Goal: Task Accomplishment & Management: Manage account settings

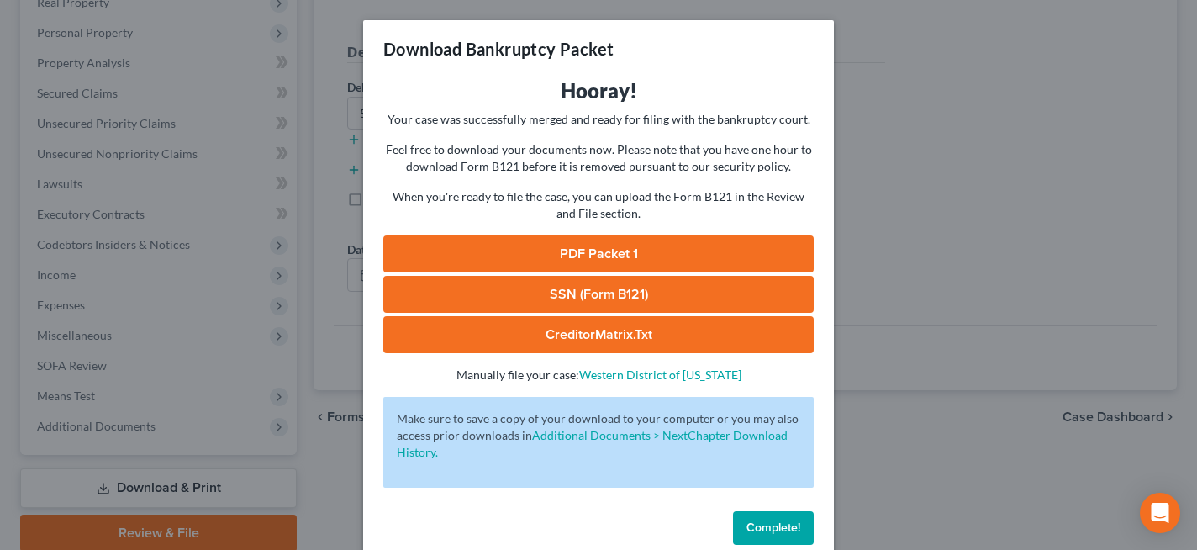
scroll to position [28, 0]
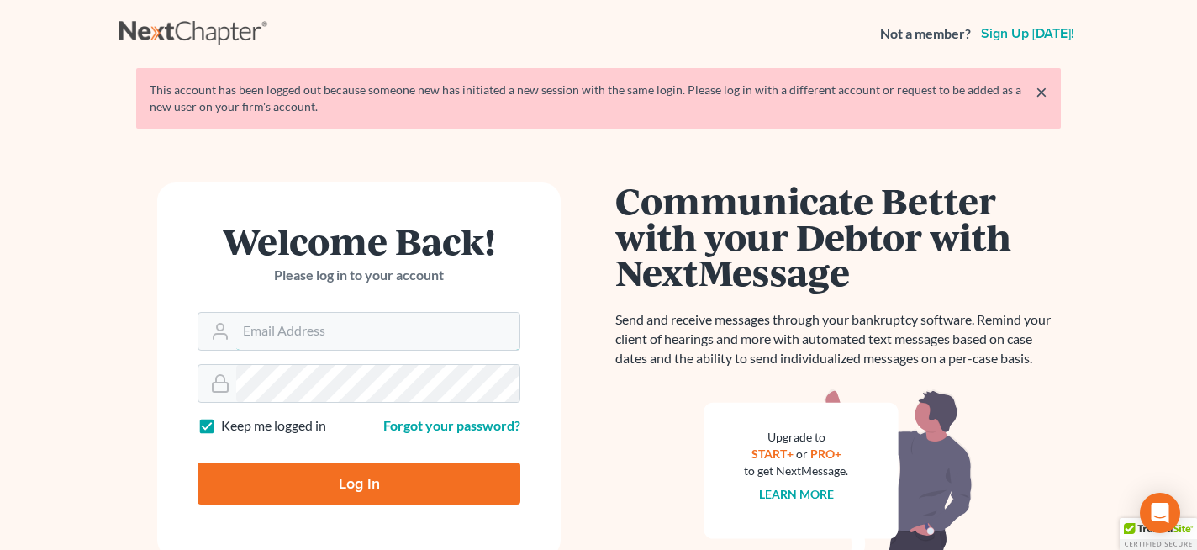
type input "[PERSON_NAME][EMAIL_ADDRESS][PERSON_NAME][DOMAIN_NAME]"
click at [357, 480] on input "Log In" at bounding box center [359, 483] width 323 height 42
type input "Thinking..."
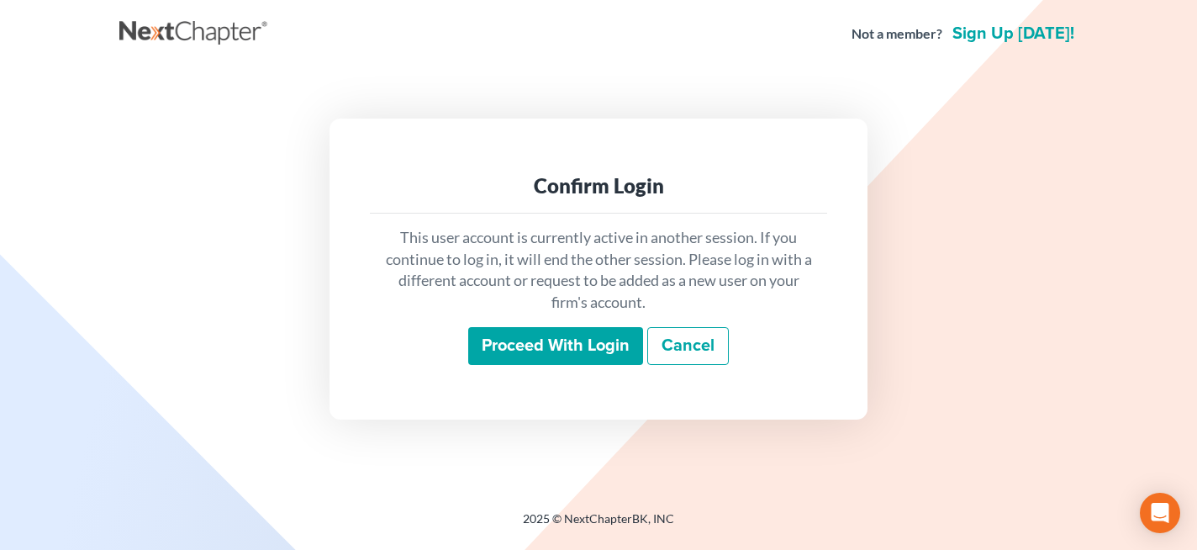
click at [515, 346] on input "Proceed with login" at bounding box center [555, 346] width 175 height 39
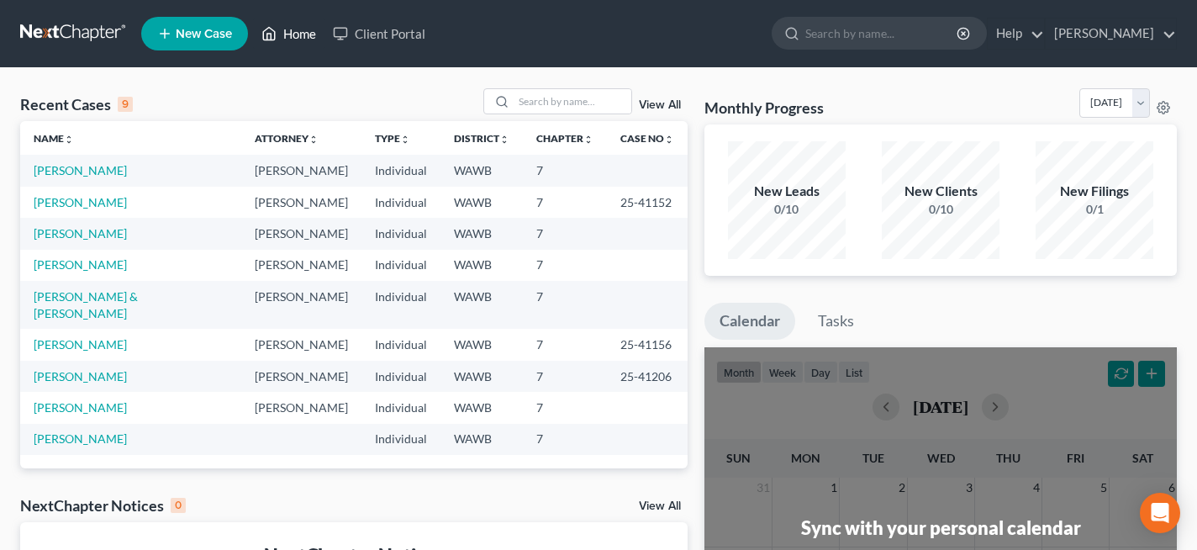
click at [304, 36] on link "Home" at bounding box center [288, 33] width 71 height 30
click at [297, 33] on link "Home" at bounding box center [288, 33] width 71 height 30
click at [284, 35] on link "Home" at bounding box center [288, 33] width 71 height 30
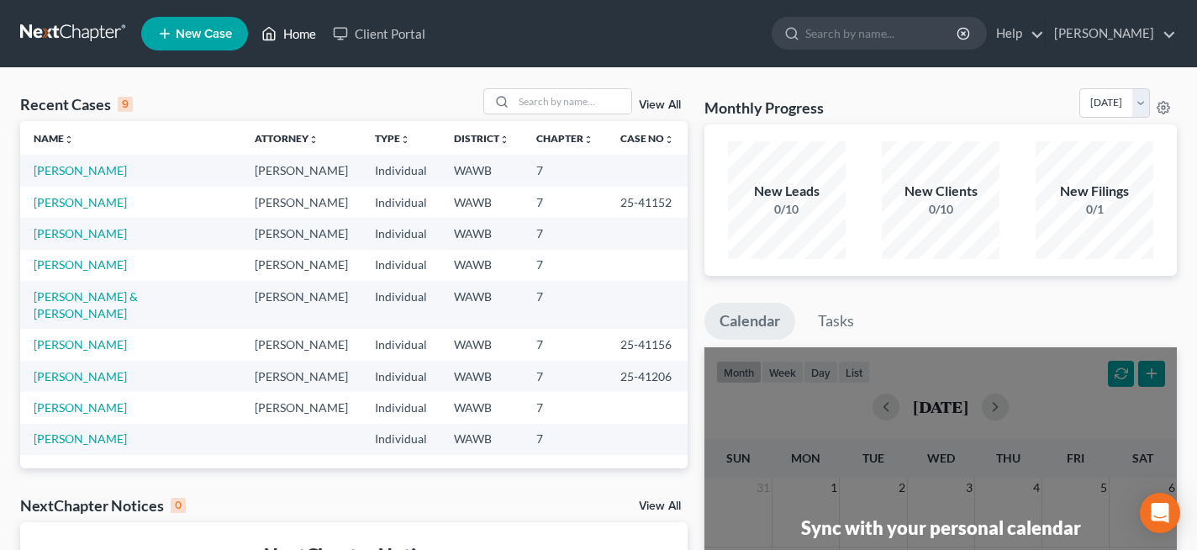
click at [284, 35] on link "Home" at bounding box center [288, 33] width 71 height 30
click at [1108, 37] on link "[PERSON_NAME]" at bounding box center [1111, 33] width 130 height 30
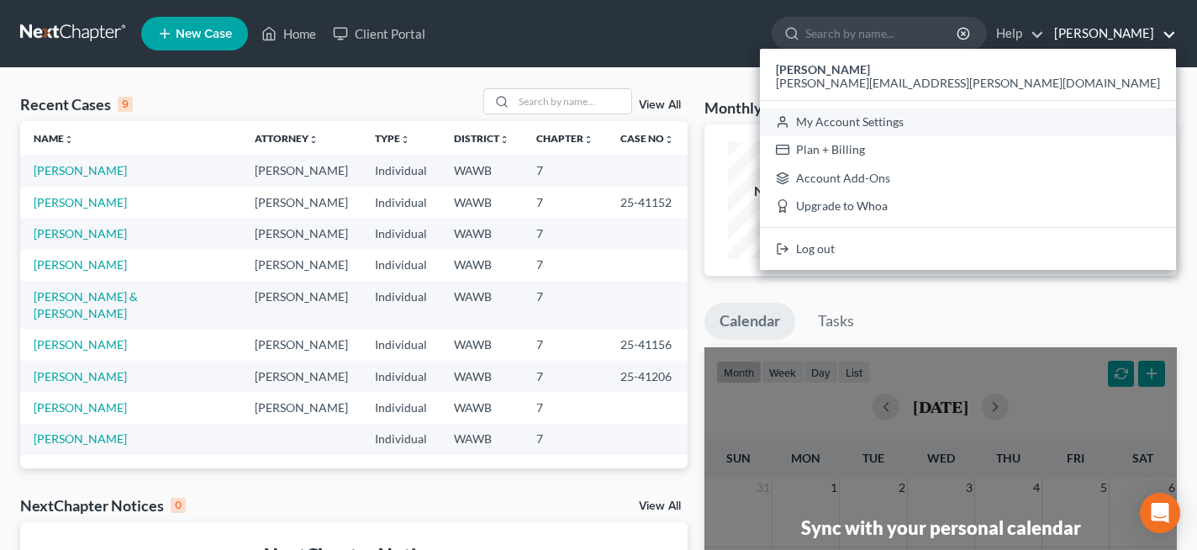
click at [1108, 119] on link "My Account Settings" at bounding box center [968, 122] width 416 height 29
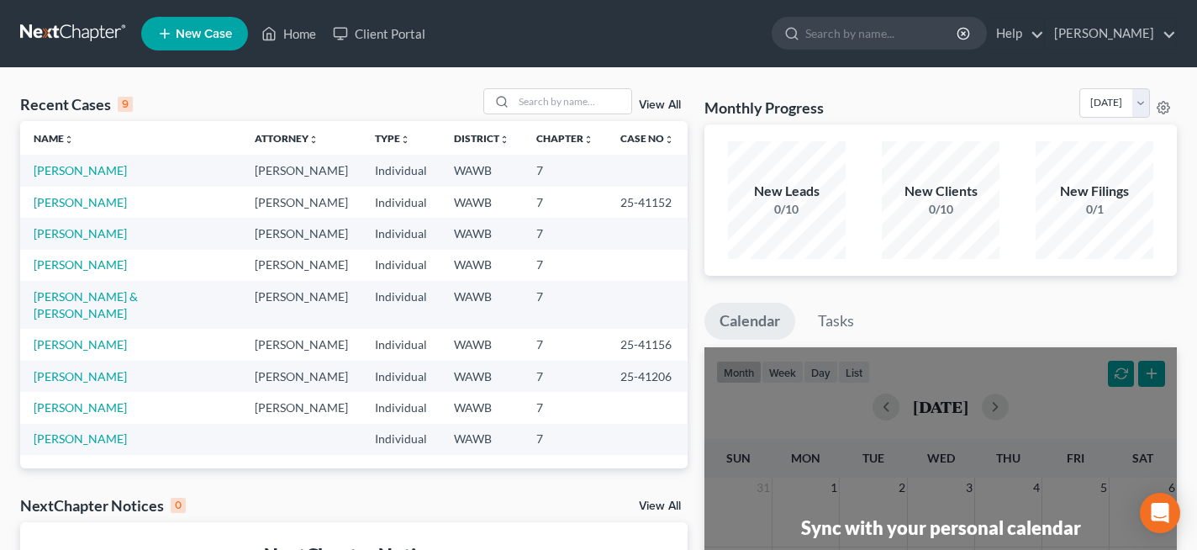
select select "29"
select select "50"
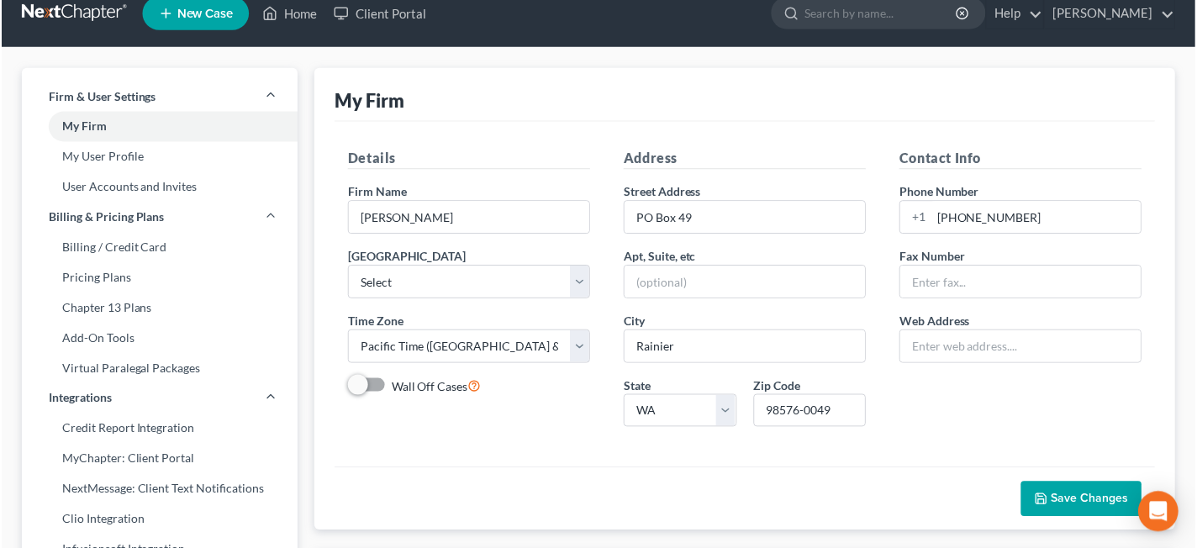
scroll to position [21, 0]
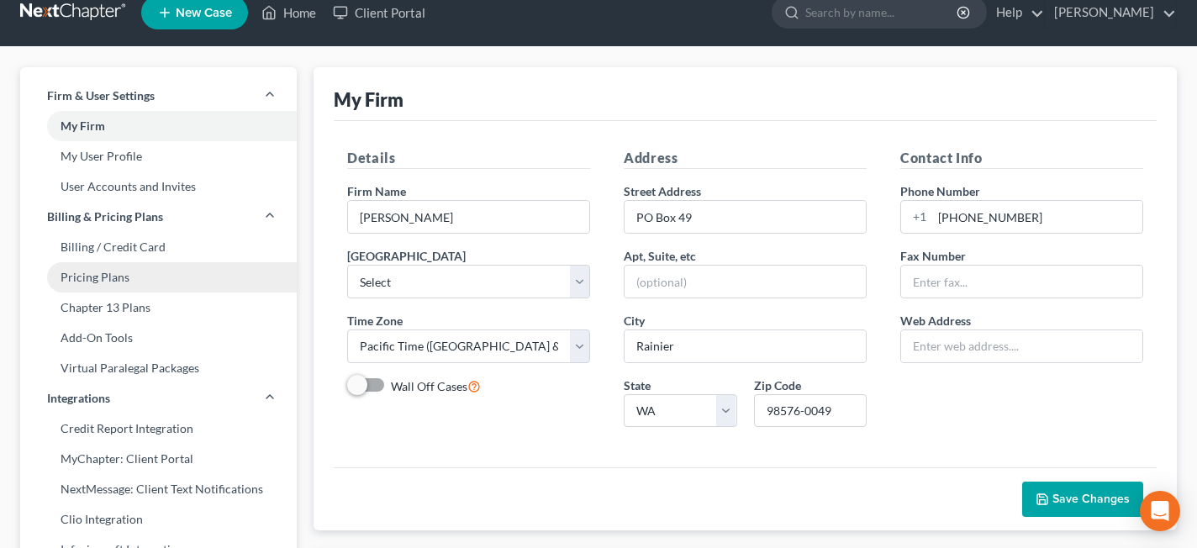
click at [130, 276] on link "Pricing Plans" at bounding box center [158, 277] width 277 height 30
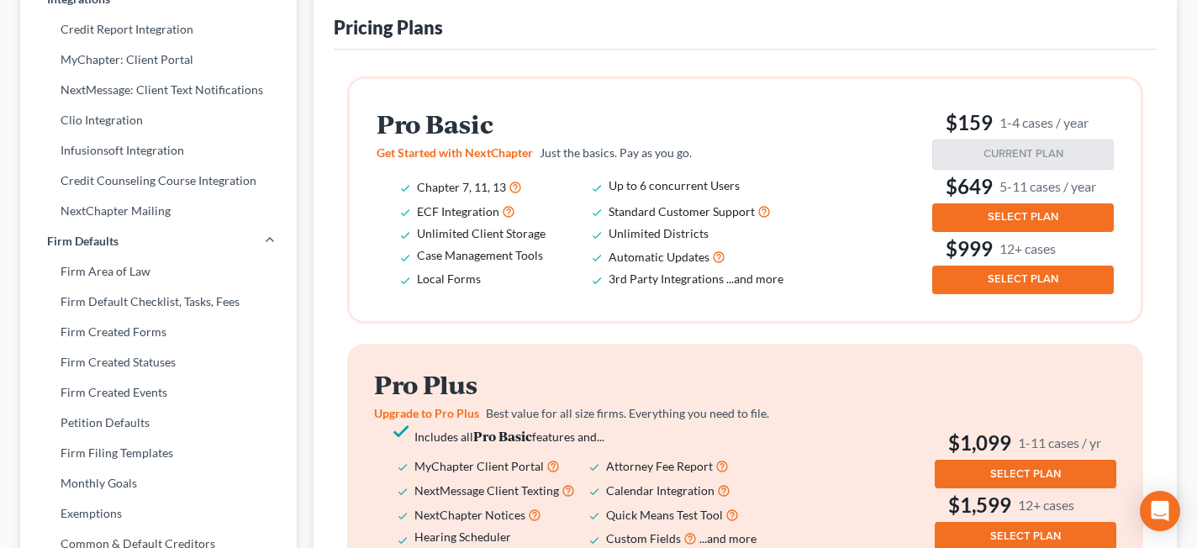
scroll to position [424, 0]
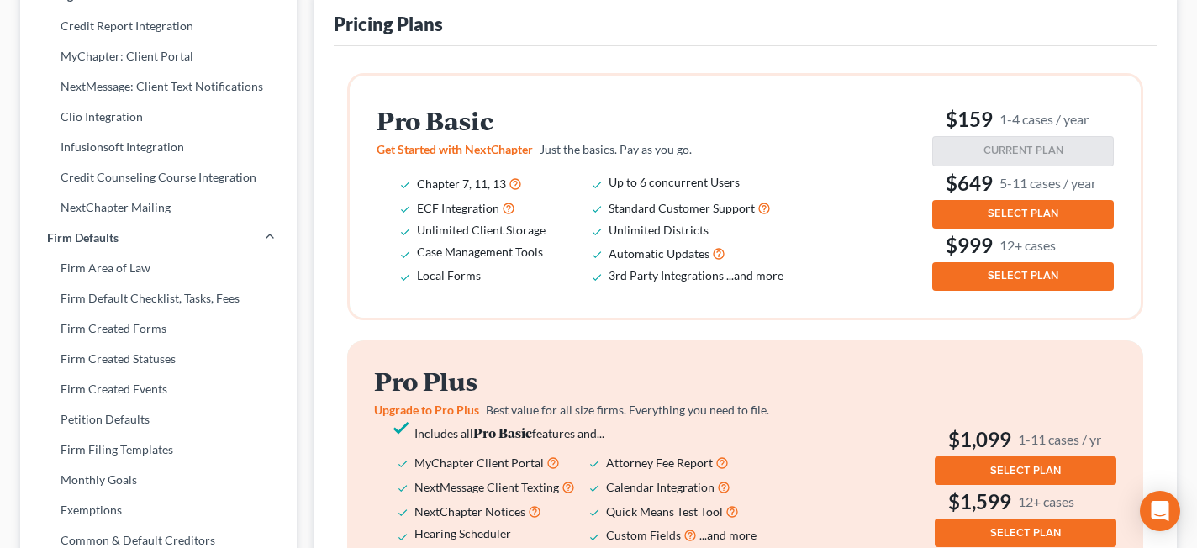
click at [965, 211] on button "SELECT PLAN" at bounding box center [1024, 214] width 182 height 29
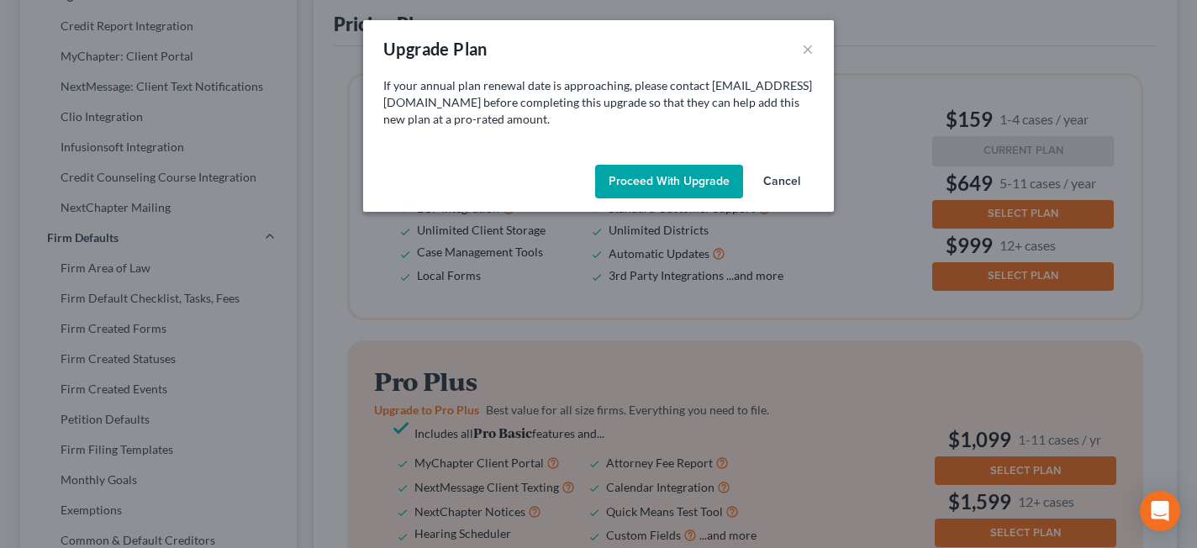
click at [790, 181] on button "Cancel" at bounding box center [782, 182] width 64 height 34
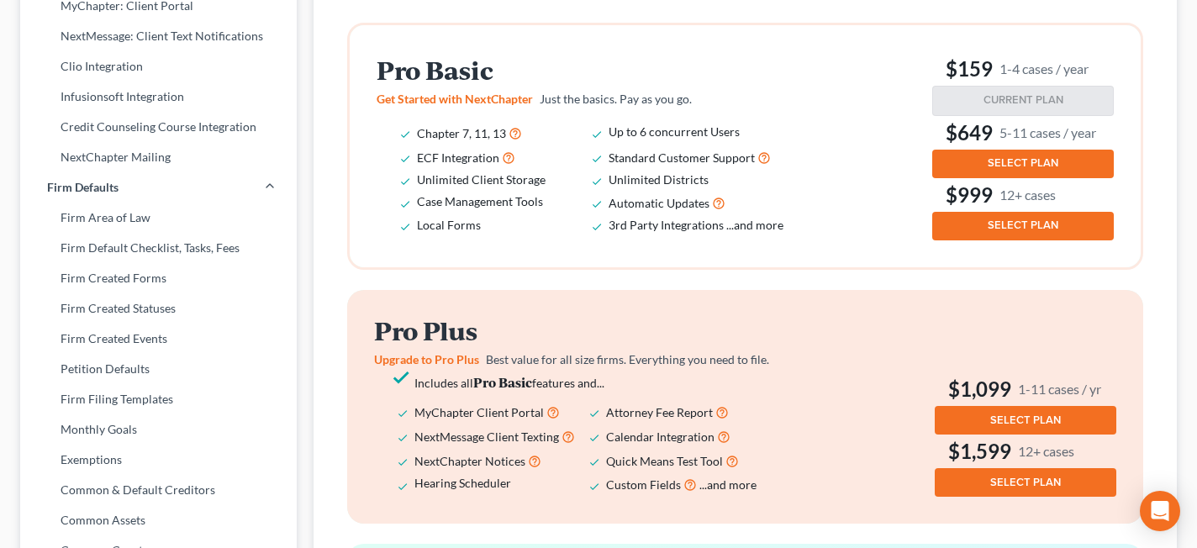
scroll to position [406, 0]
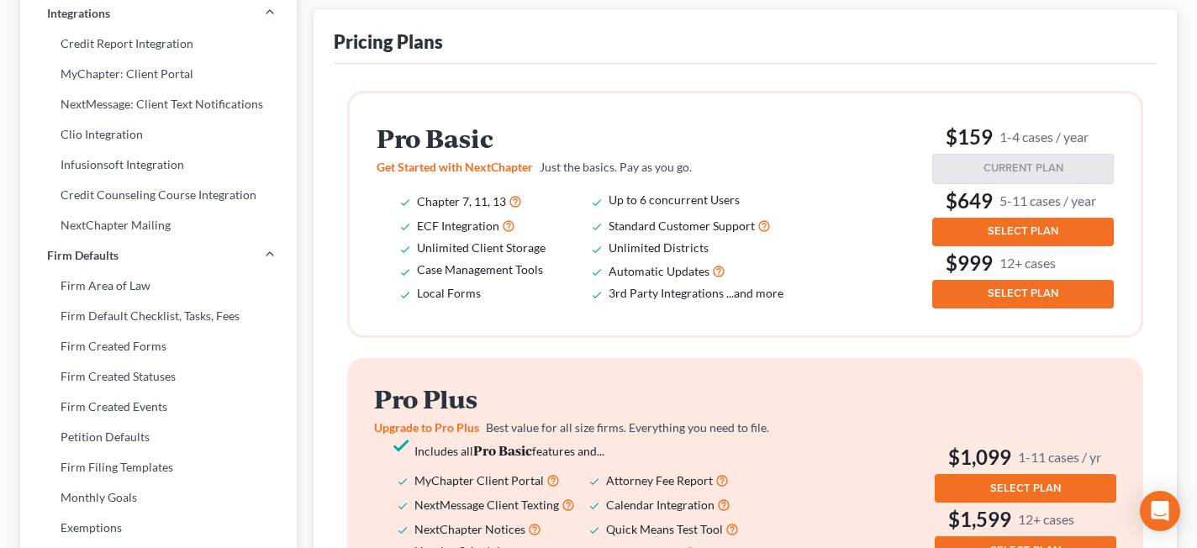
click at [985, 228] on button "SELECT PLAN" at bounding box center [1024, 232] width 182 height 29
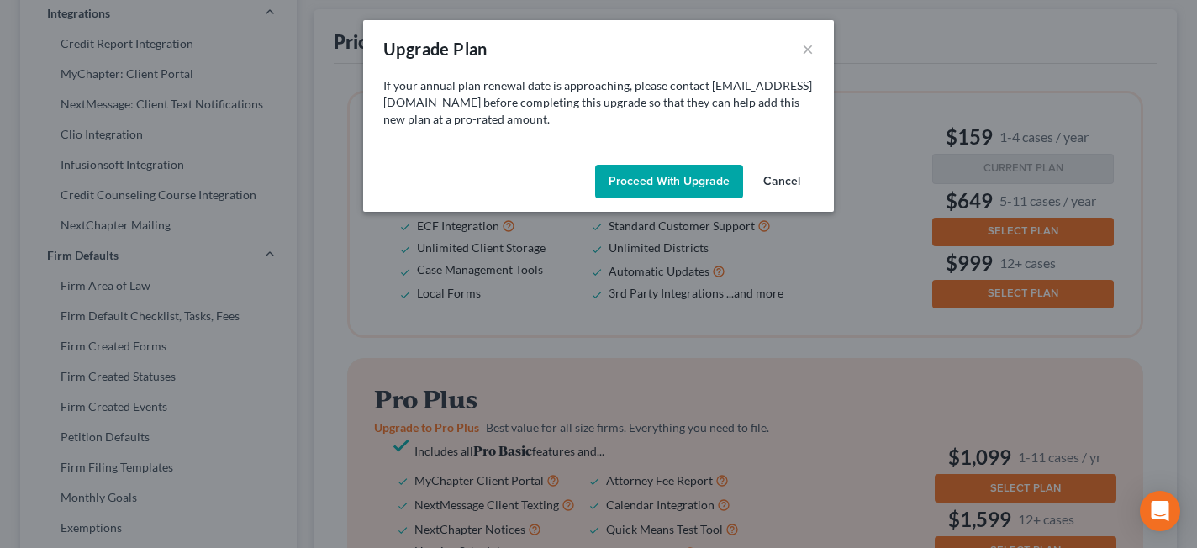
click at [692, 178] on button "Proceed with Upgrade" at bounding box center [669, 182] width 148 height 34
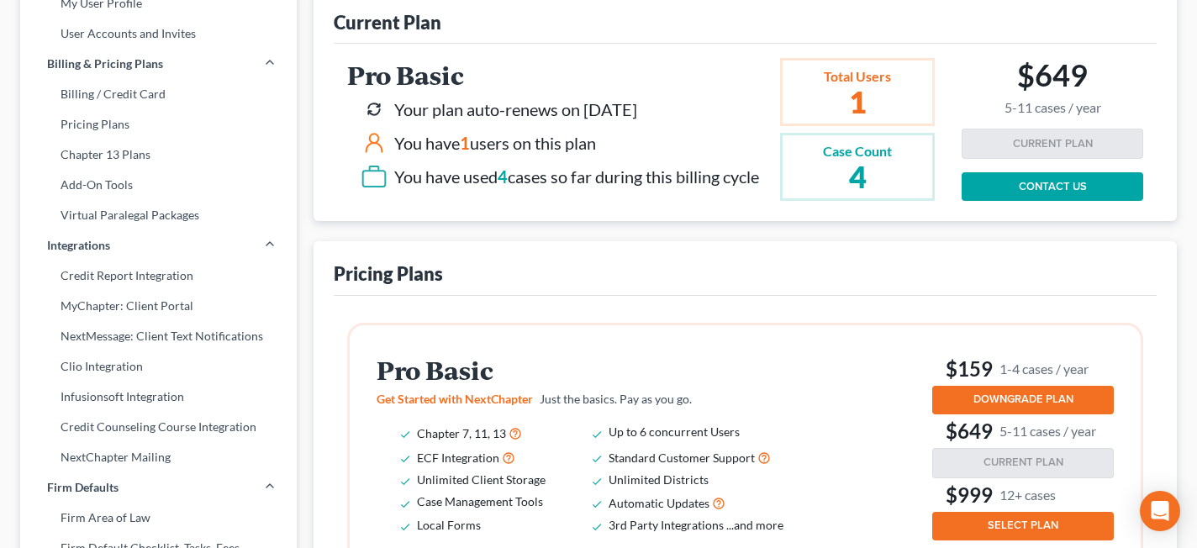
scroll to position [134, 0]
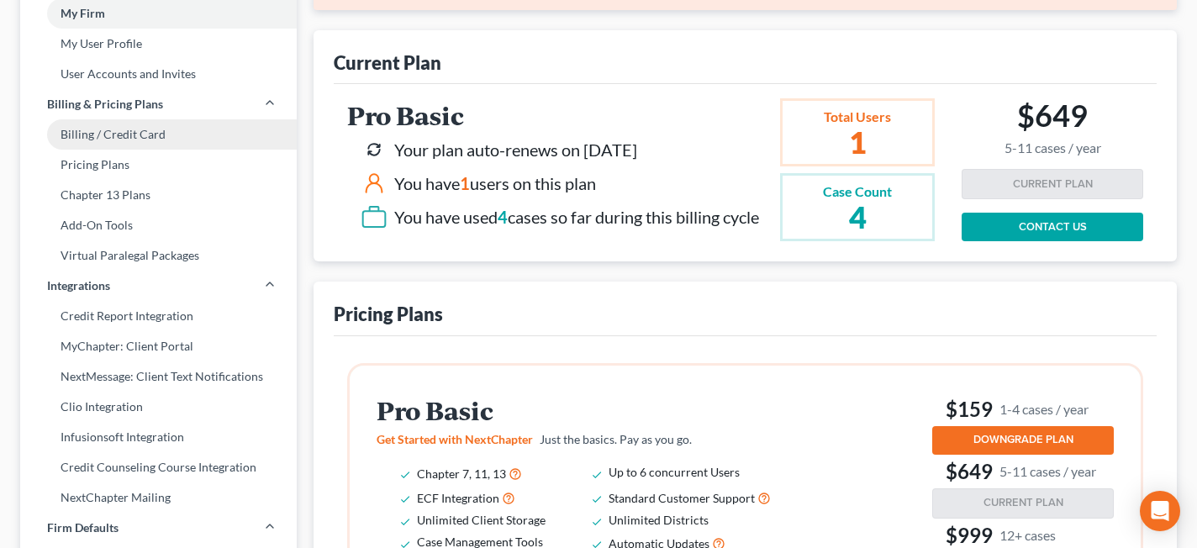
click at [147, 133] on link "Billing / Credit Card" at bounding box center [158, 134] width 277 height 30
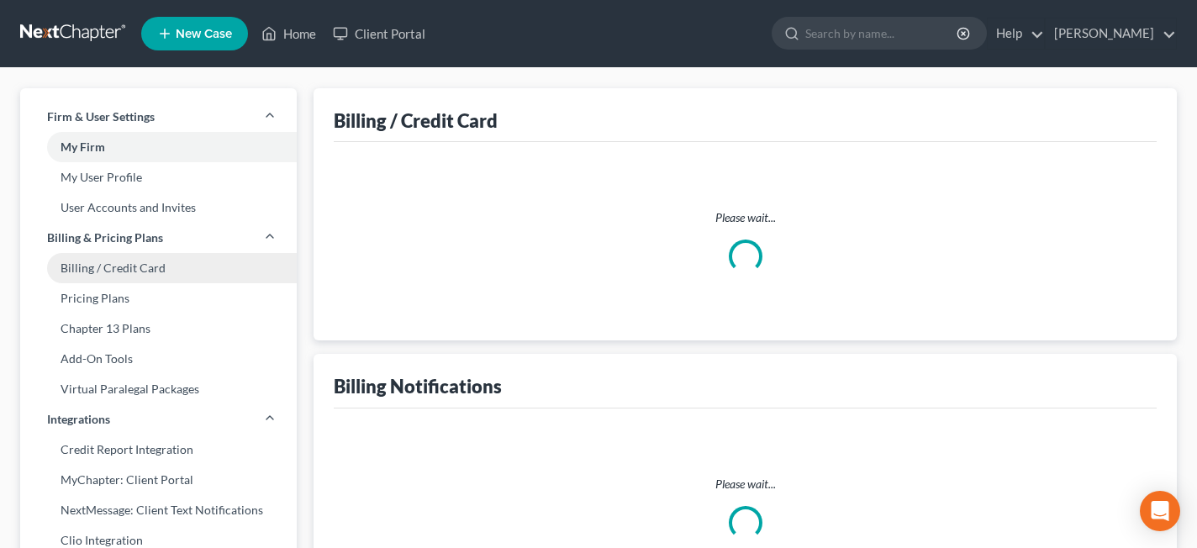
select select "50"
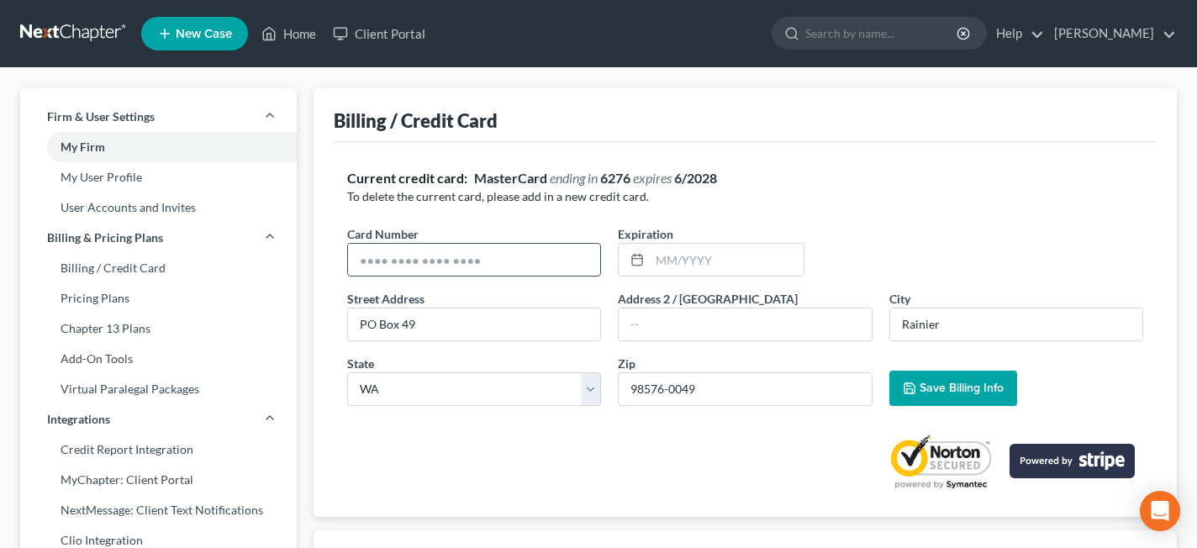
click at [516, 259] on input "text" at bounding box center [474, 260] width 252 height 32
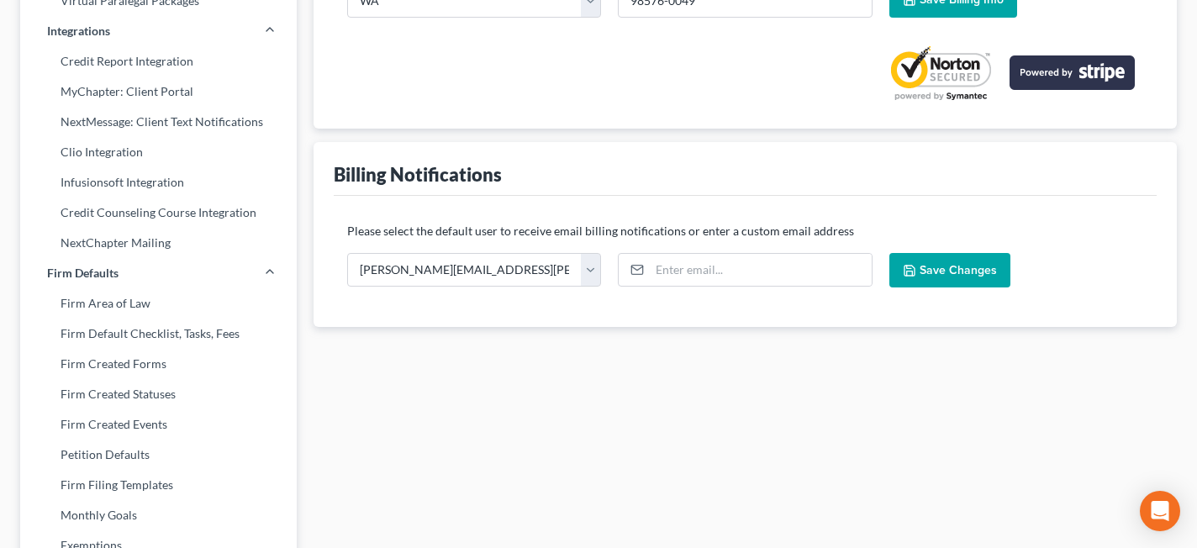
scroll to position [393, 0]
